Goal: Task Accomplishment & Management: Use online tool/utility

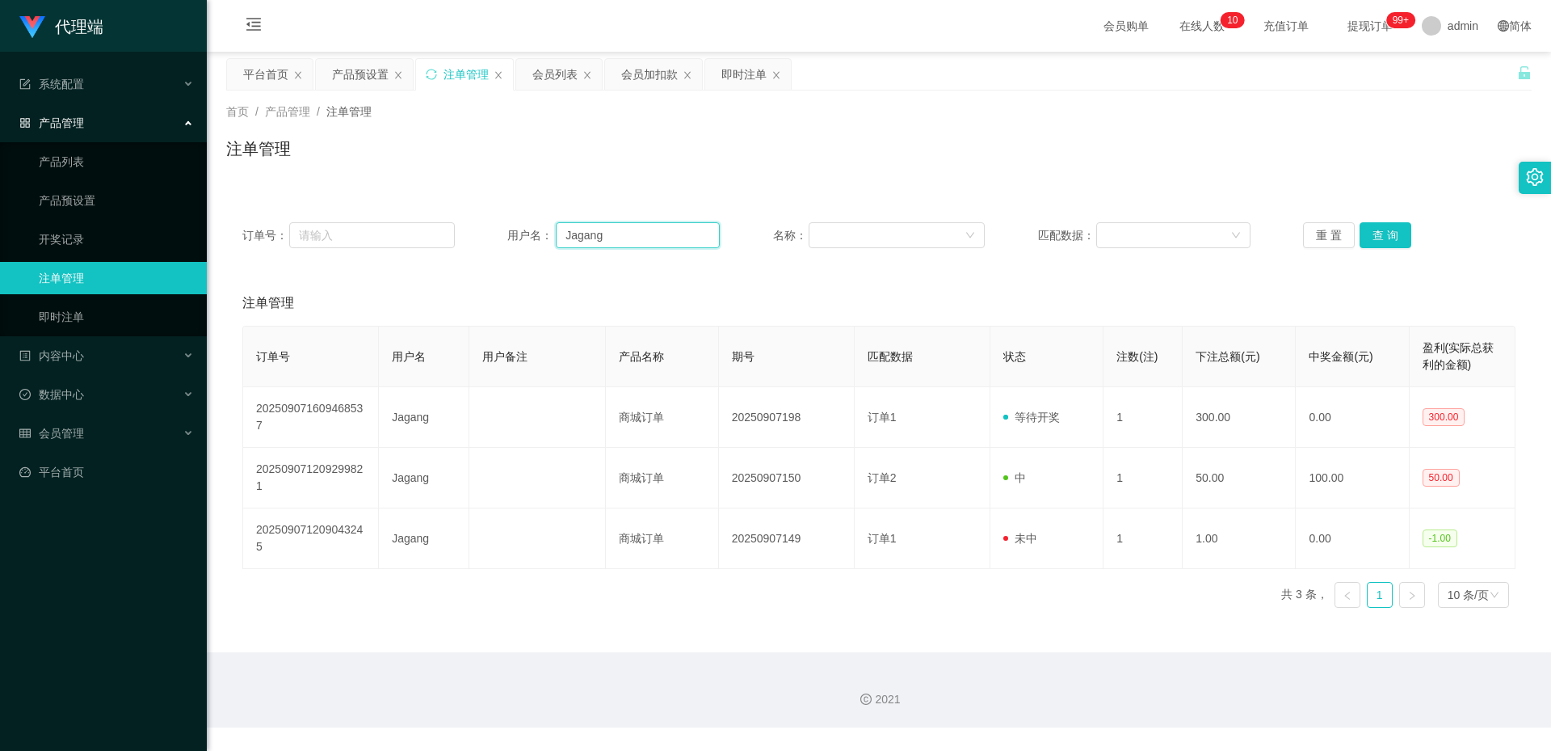
click at [641, 232] on input "Jagang" at bounding box center [638, 235] width 164 height 26
paste input "skyang3303"
type input "skyang3303"
click at [539, 74] on div "会员列表" at bounding box center [554, 74] width 45 height 31
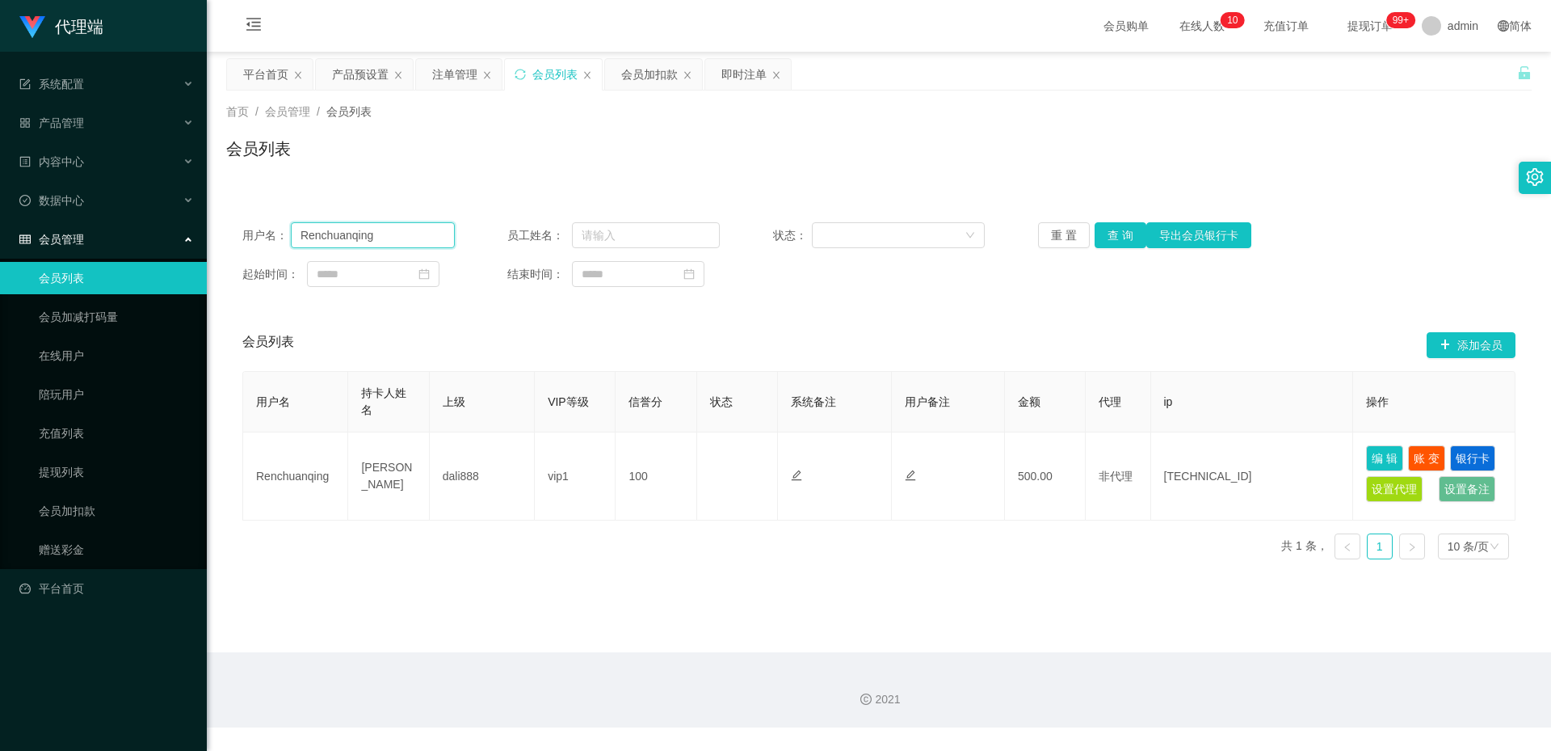
click at [437, 238] on input "Renchuanqing" at bounding box center [373, 235] width 164 height 26
paste input "skyang3303"
type input "skyang3303"
click at [1121, 232] on button "查 询" at bounding box center [1121, 235] width 52 height 26
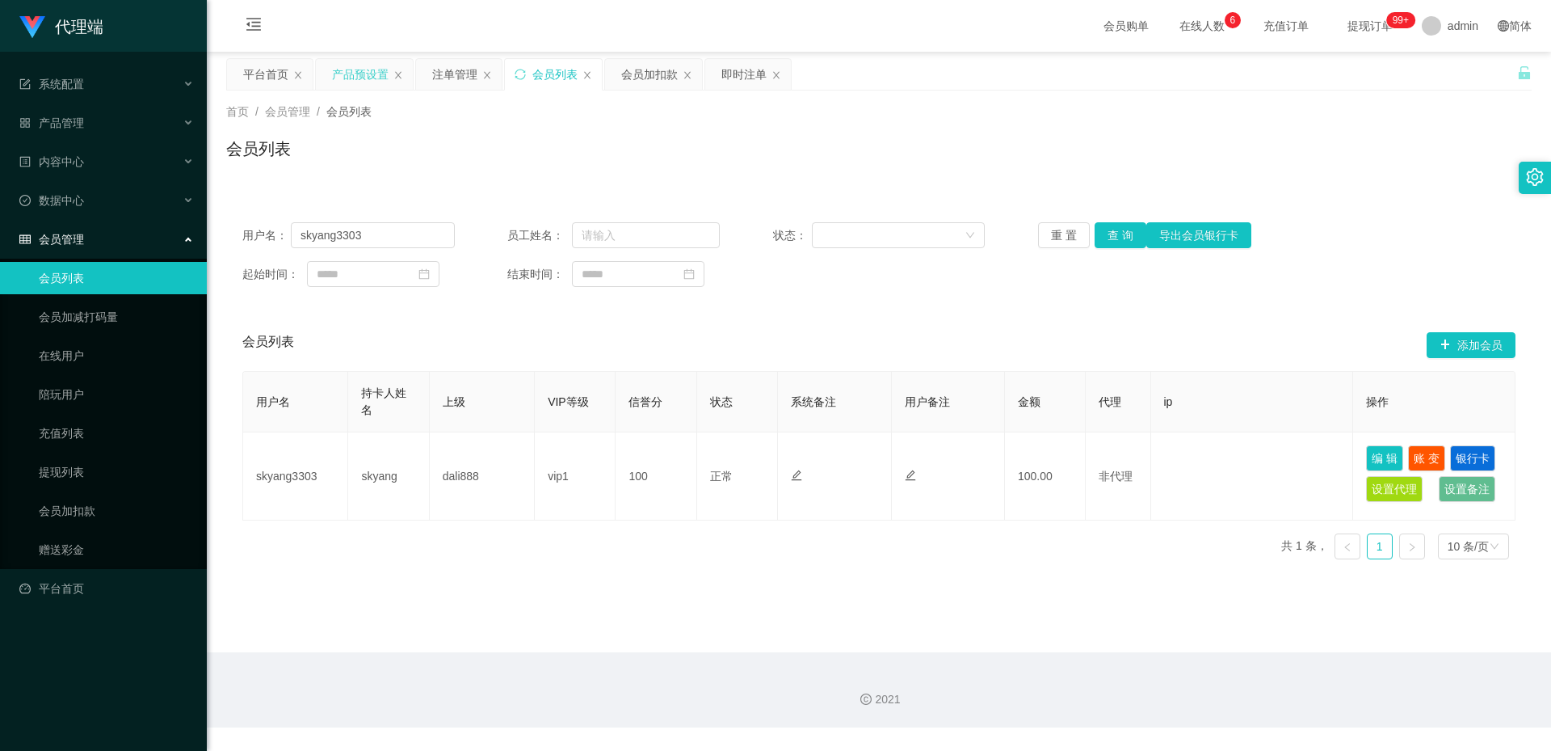
click at [343, 73] on div "产品预设置" at bounding box center [360, 74] width 57 height 31
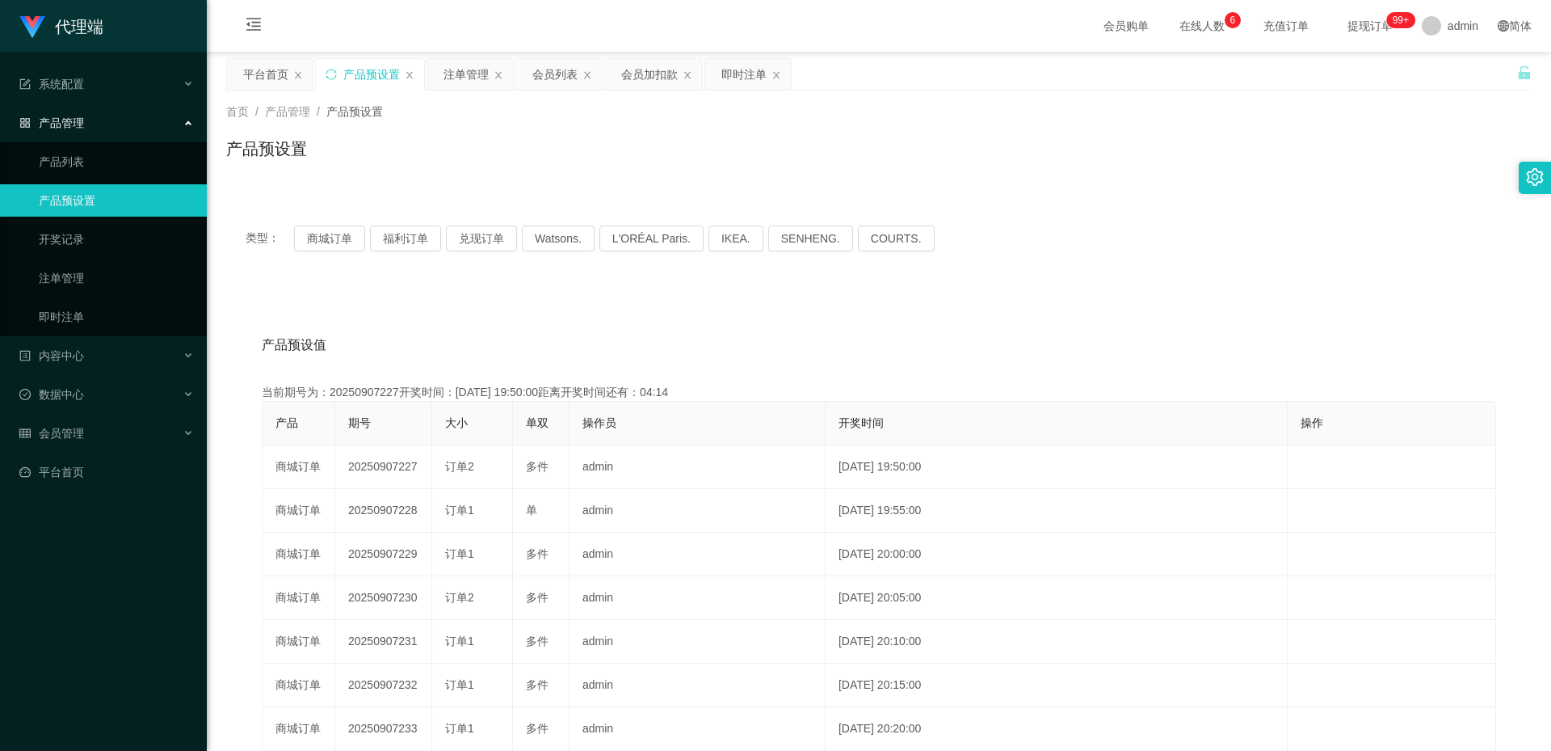
click at [291, 223] on div "类型： 商城订单 福利订单 兑现订单 Watsons. L'ORÉAL Paris. IKEA. [GEOGRAPHIC_DATA]. COURTS." at bounding box center [879, 238] width 1306 height 65
click at [312, 242] on button "商城订单" at bounding box center [329, 238] width 71 height 26
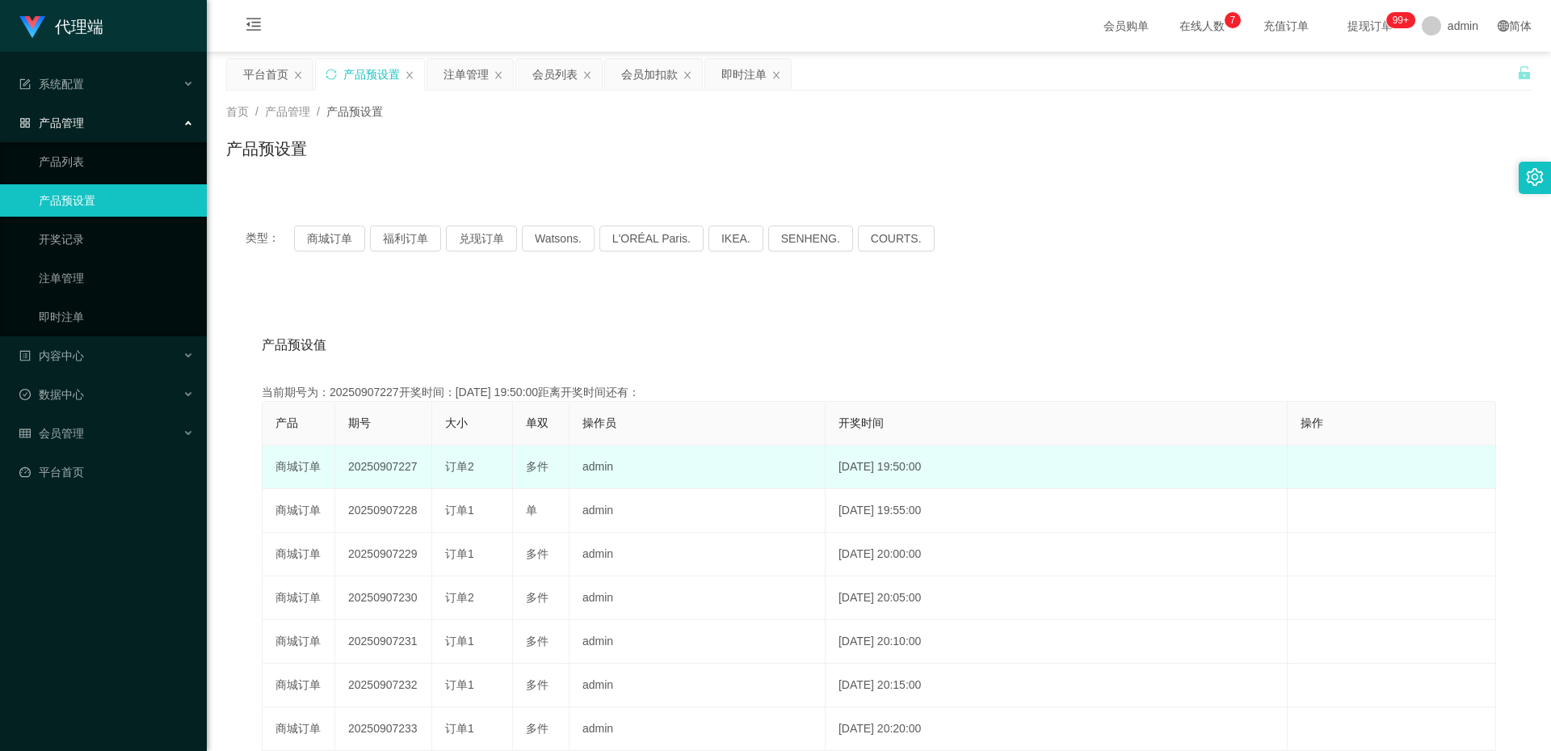
click at [370, 462] on td "20250907227" at bounding box center [383, 467] width 97 height 44
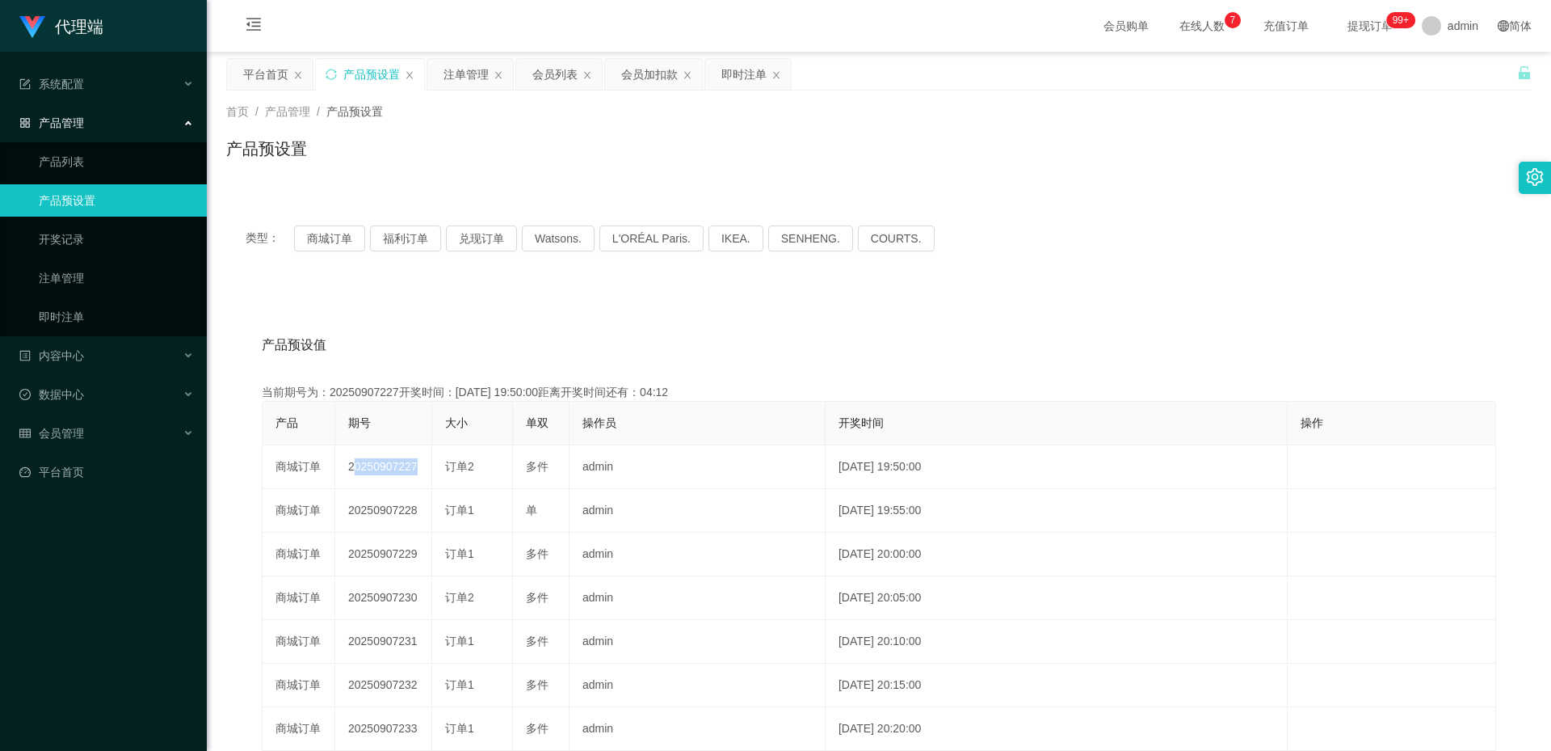
copy td "20250907227"
click at [452, 82] on div "注单管理" at bounding box center [466, 74] width 45 height 31
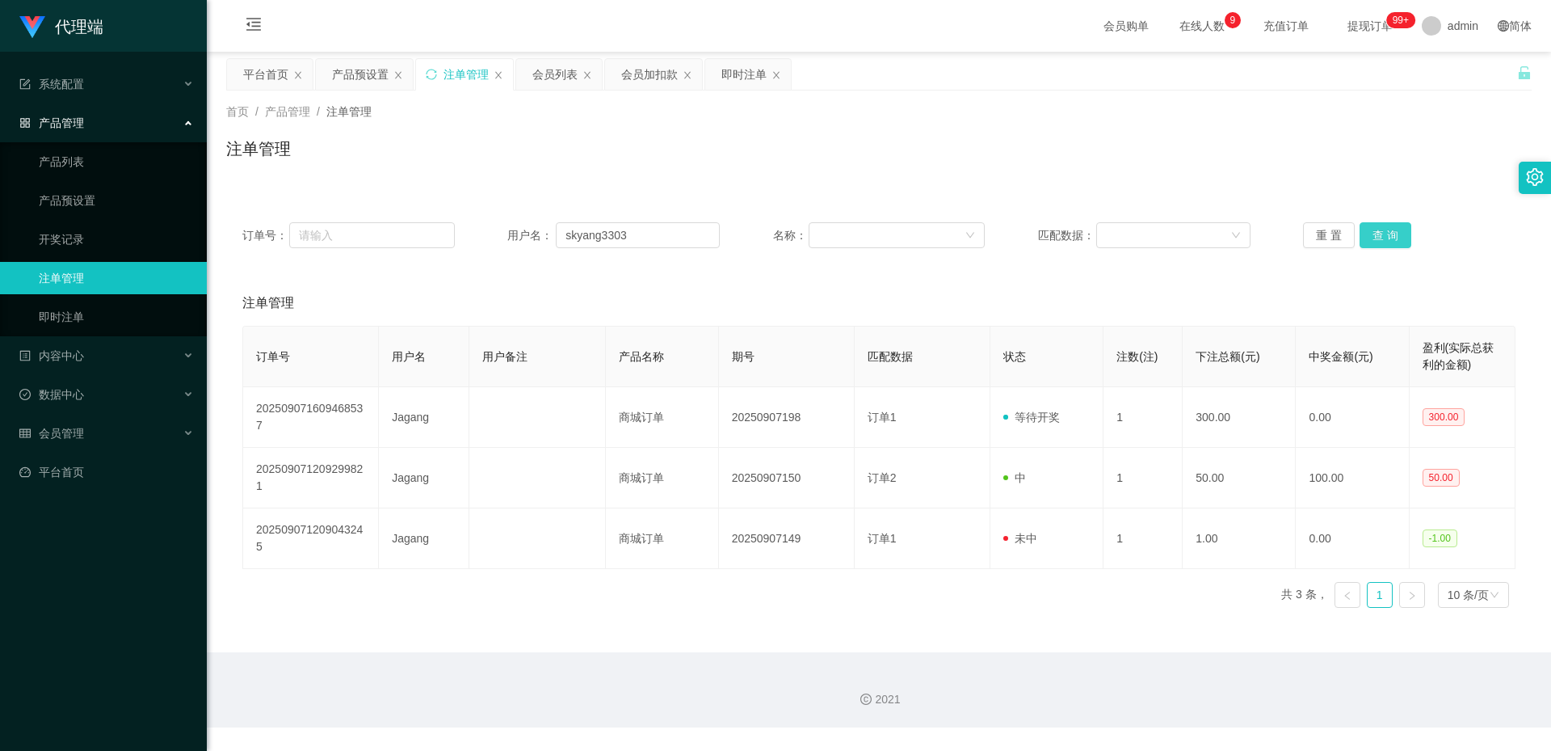
click at [1369, 229] on button "查 询" at bounding box center [1386, 235] width 52 height 26
click at [358, 57] on main "关闭左侧 关闭右侧 关闭其它 刷新页面 平台首页 产品预设置 注单管理 会员列表 会员加扣款 即时注单 首页 / 产品管理 / 注单管理 / 注单管理 订单号…" at bounding box center [879, 352] width 1344 height 600
click at [349, 78] on div "产品预设置" at bounding box center [360, 74] width 57 height 31
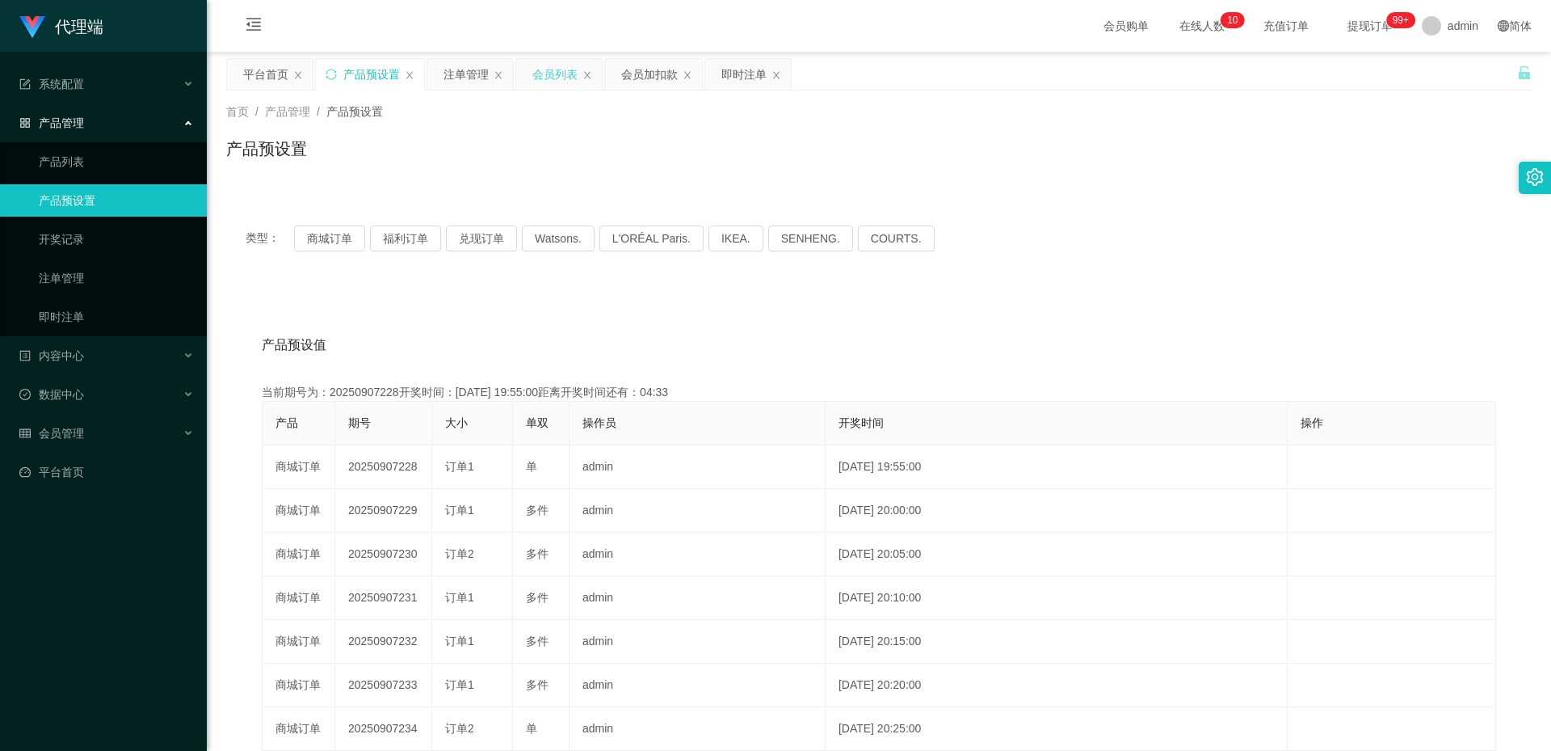
click at [536, 70] on div "会员列表" at bounding box center [554, 74] width 45 height 31
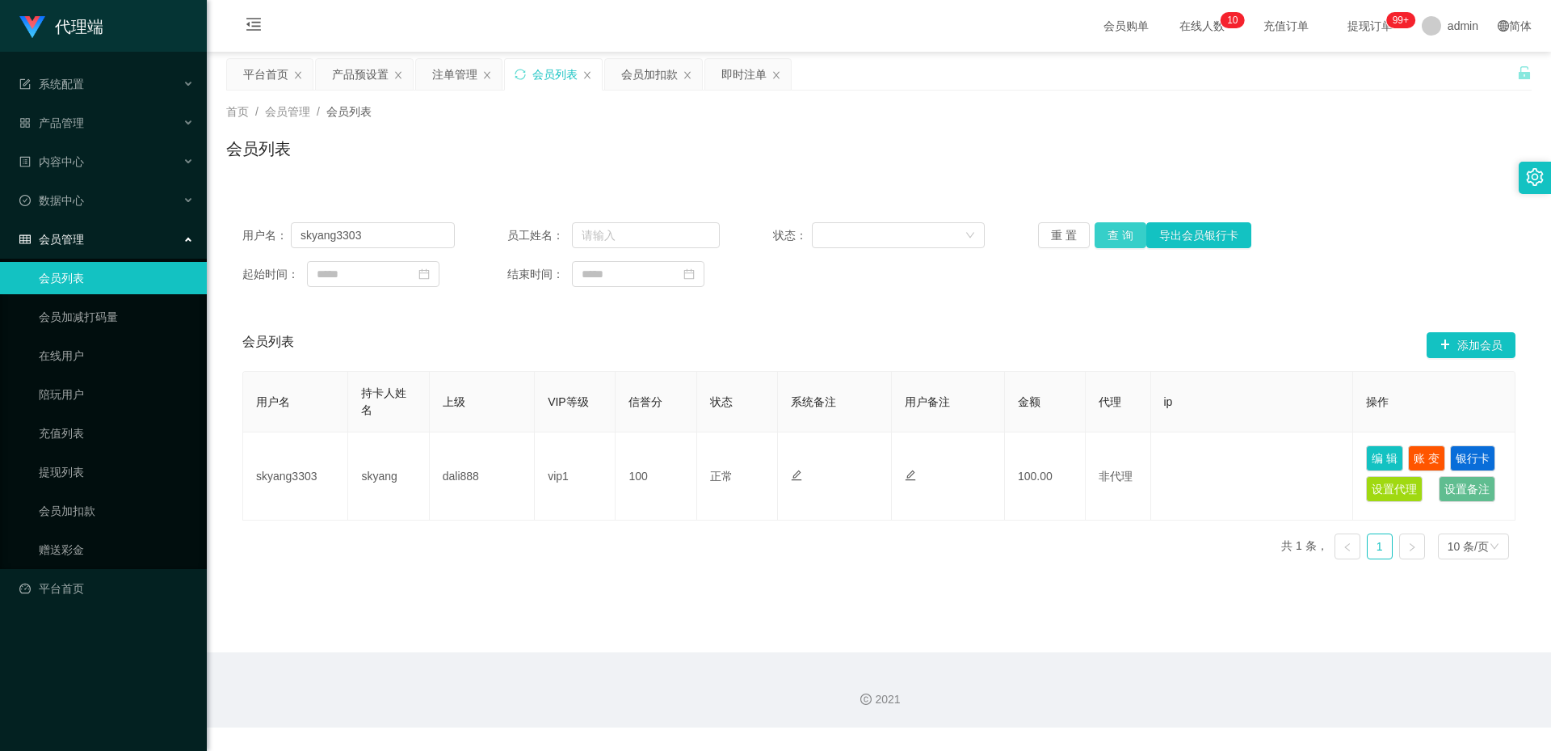
click at [1108, 240] on button "查 询" at bounding box center [1121, 235] width 52 height 26
